Goal: Check status

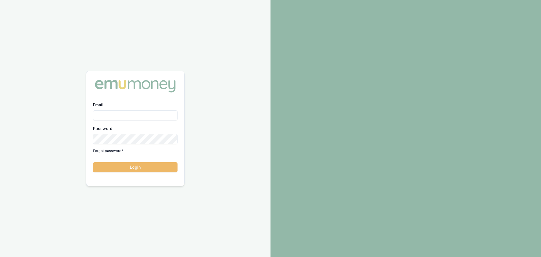
type input "jack.armstrong@emumoney.com.au"
click at [141, 166] on button "Login" at bounding box center [135, 167] width 85 height 10
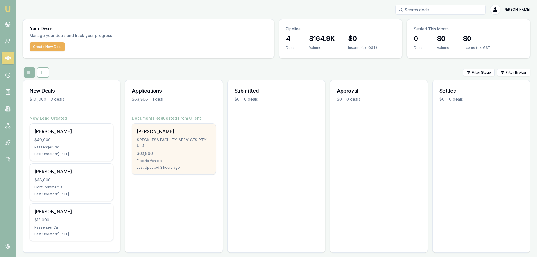
click at [163, 151] on div "$63,866" at bounding box center [174, 154] width 74 height 6
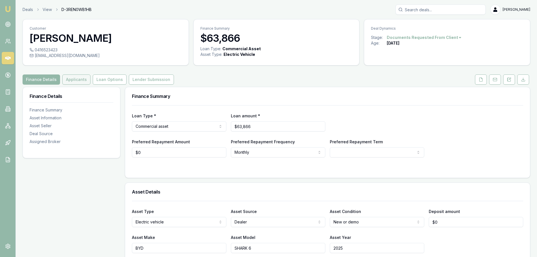
click at [78, 80] on button "Applicants" at bounding box center [76, 79] width 28 height 10
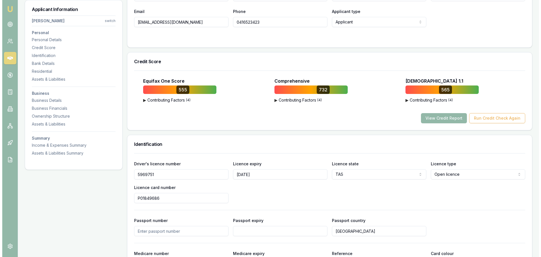
scroll to position [169, 0]
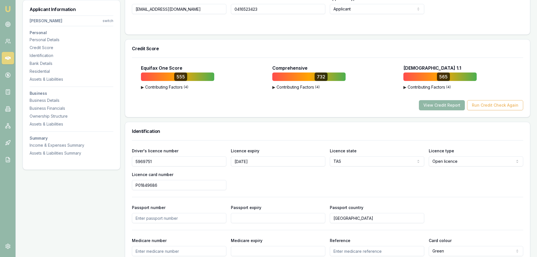
click at [433, 107] on button "View Credit Report" at bounding box center [442, 105] width 46 height 10
